Goal: Navigation & Orientation: Find specific page/section

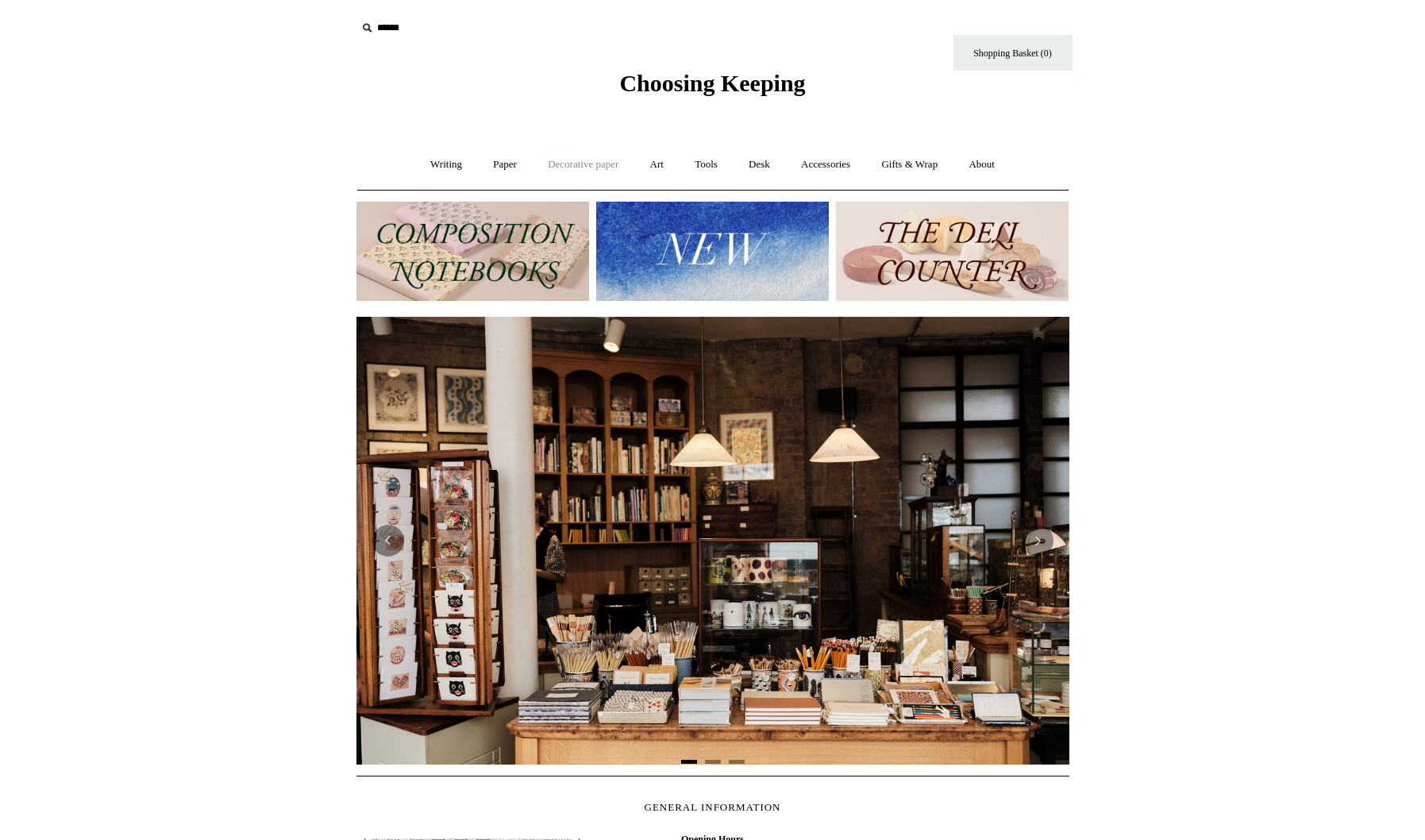
click at [604, 166] on link "Decorative paper +" at bounding box center [583, 165] width 99 height 42
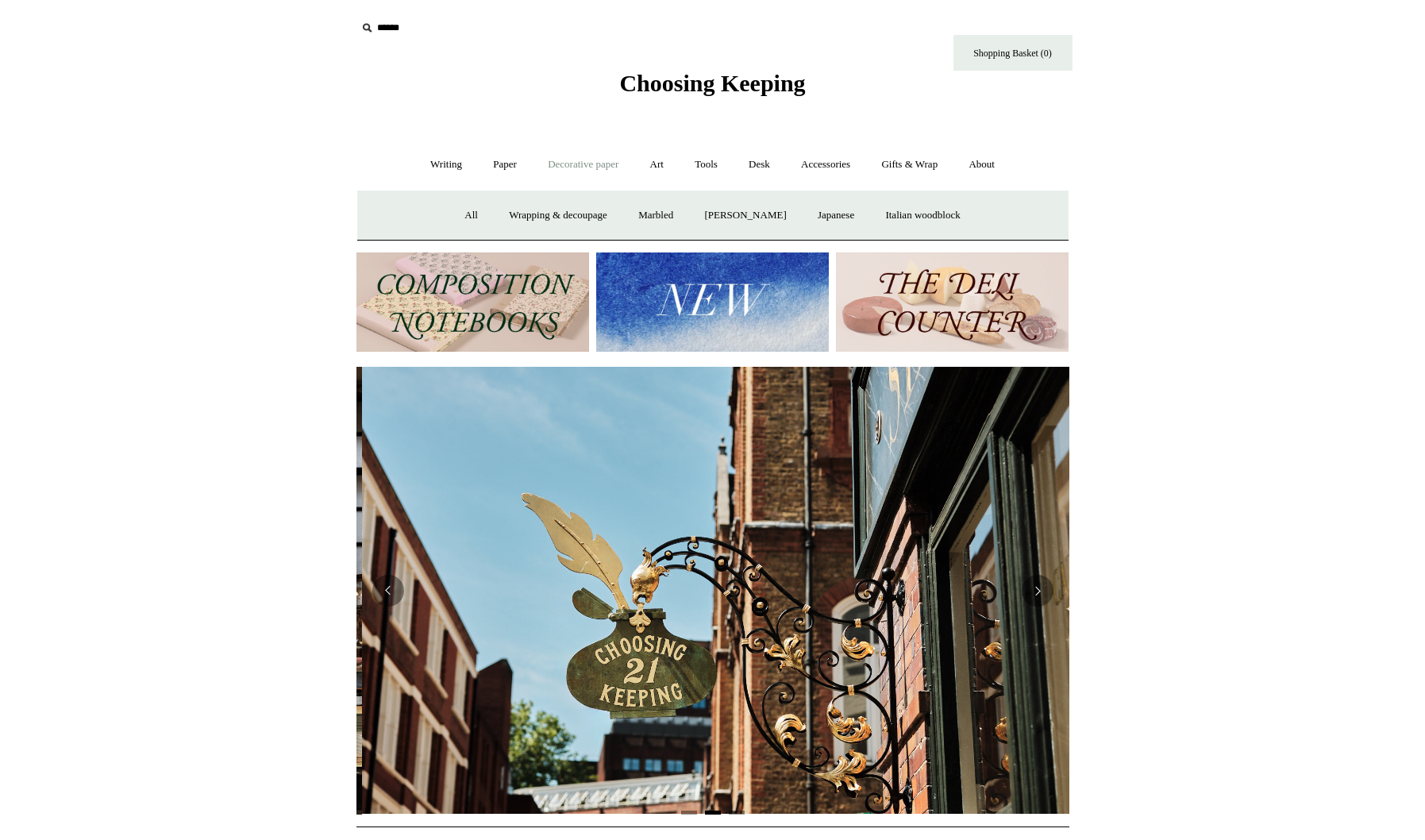
scroll to position [0, 713]
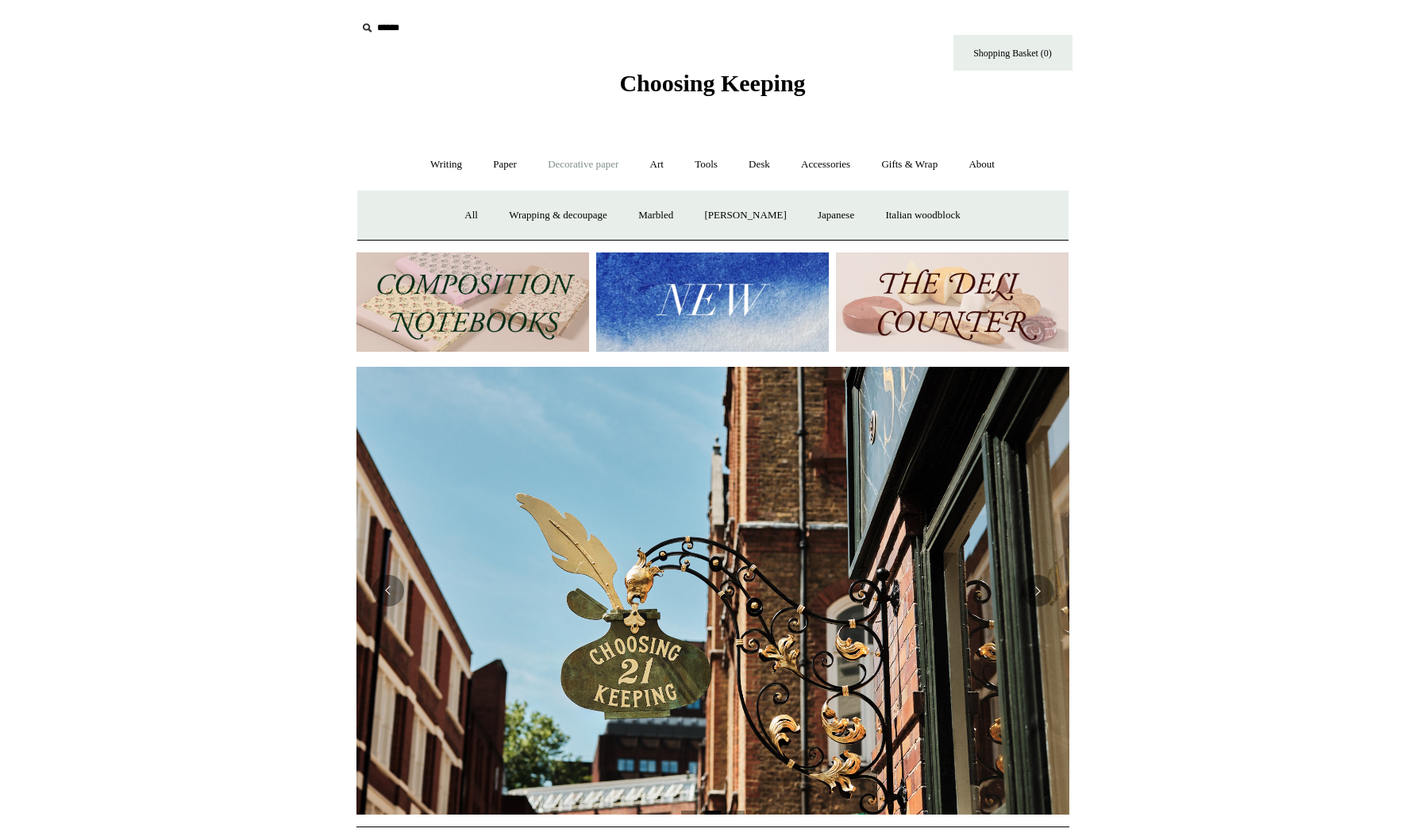
click at [932, 296] on img at bounding box center [952, 302] width 232 height 99
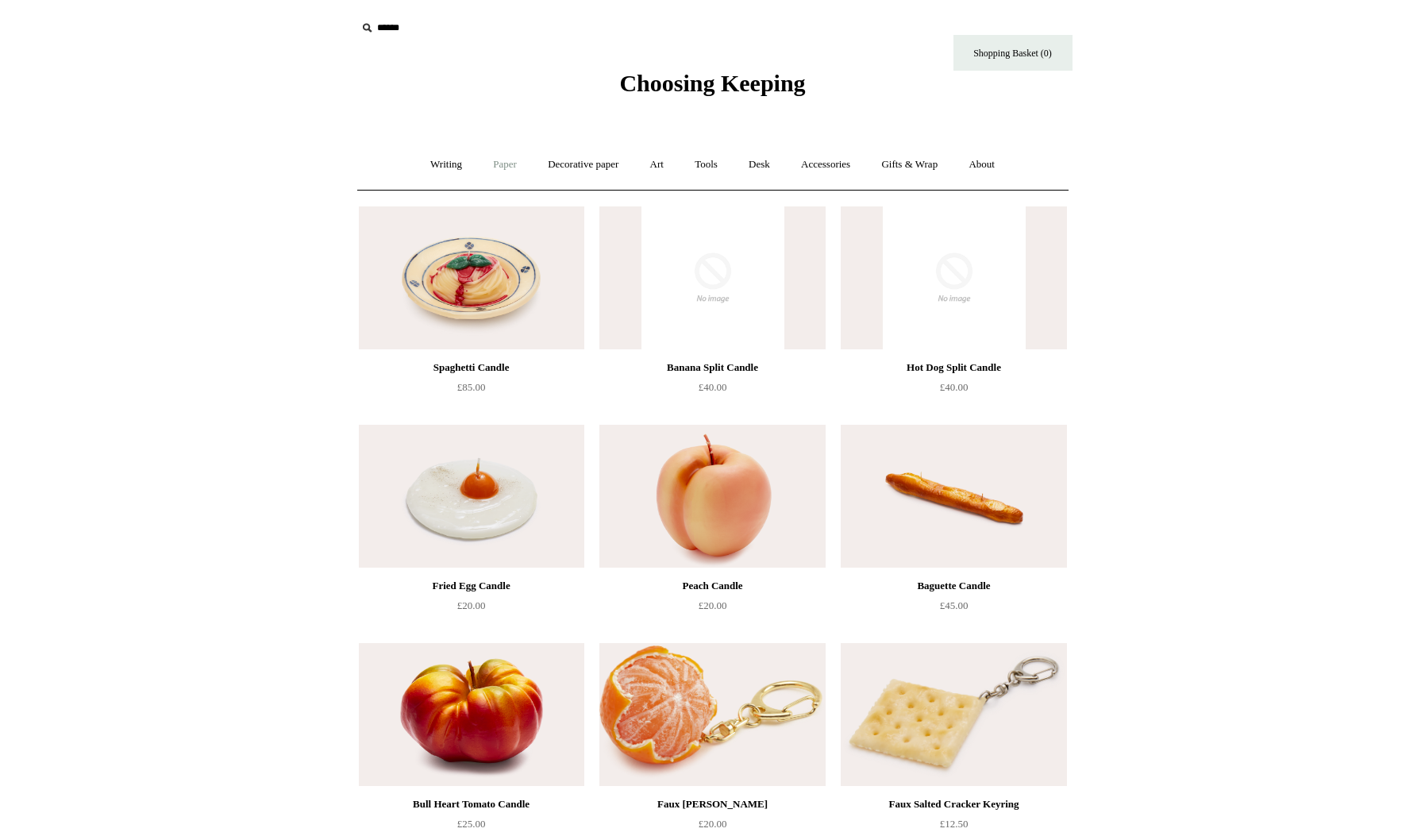
click at [499, 166] on link "Paper +" at bounding box center [505, 165] width 52 height 42
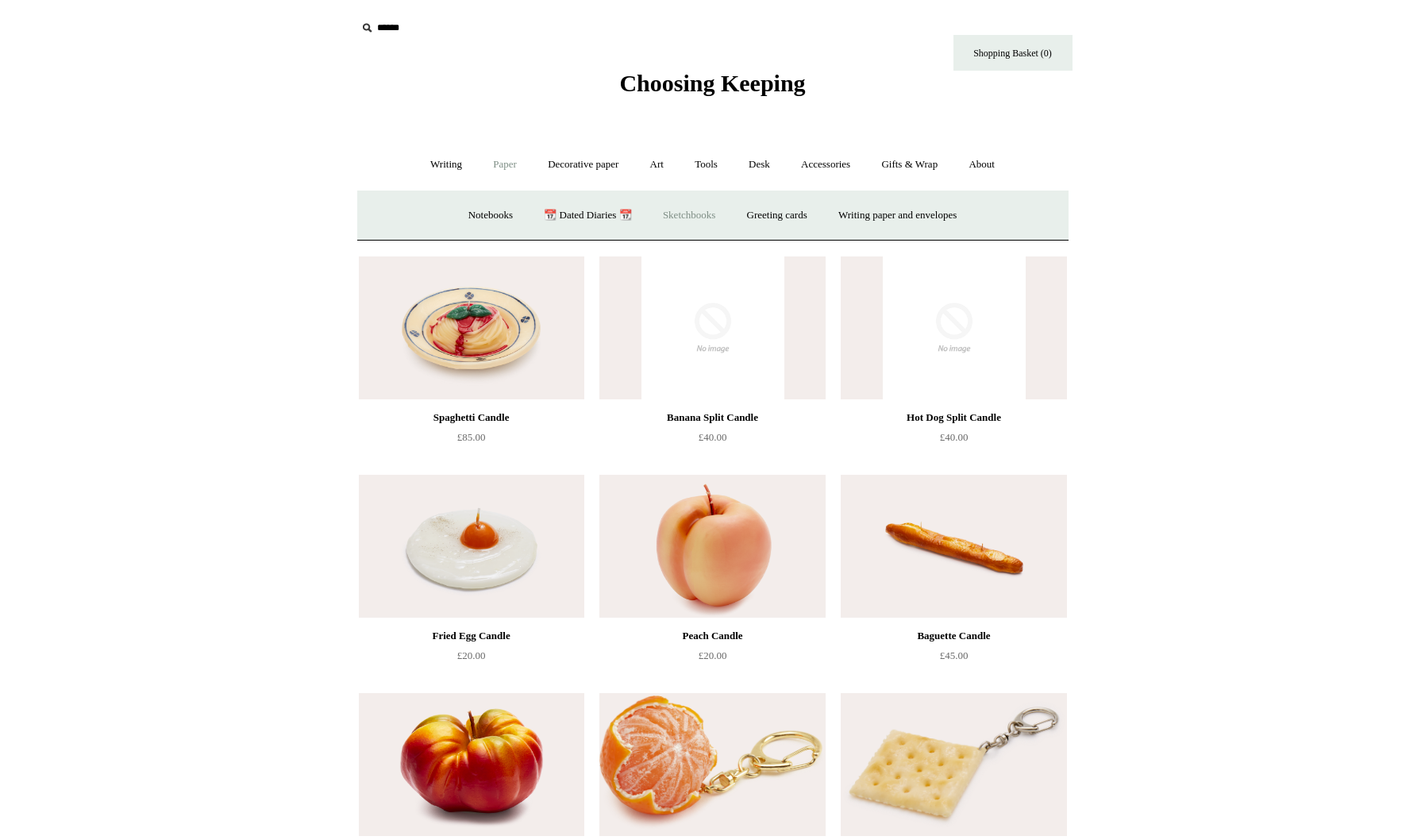
click at [682, 215] on link "Sketchbooks +" at bounding box center [689, 215] width 81 height 42
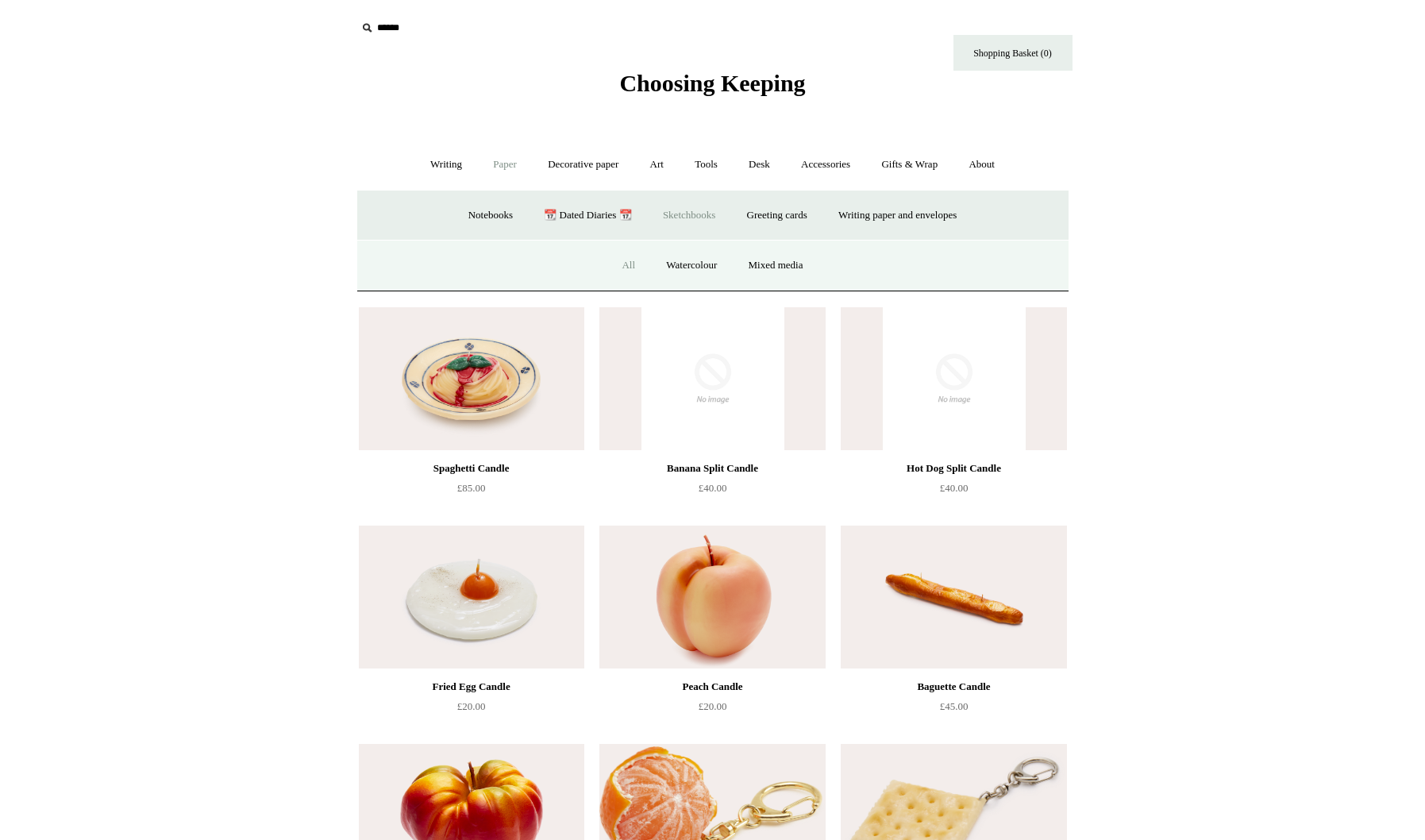
click at [629, 268] on link "All" at bounding box center [628, 265] width 42 height 42
